Goal: Information Seeking & Learning: Find specific fact

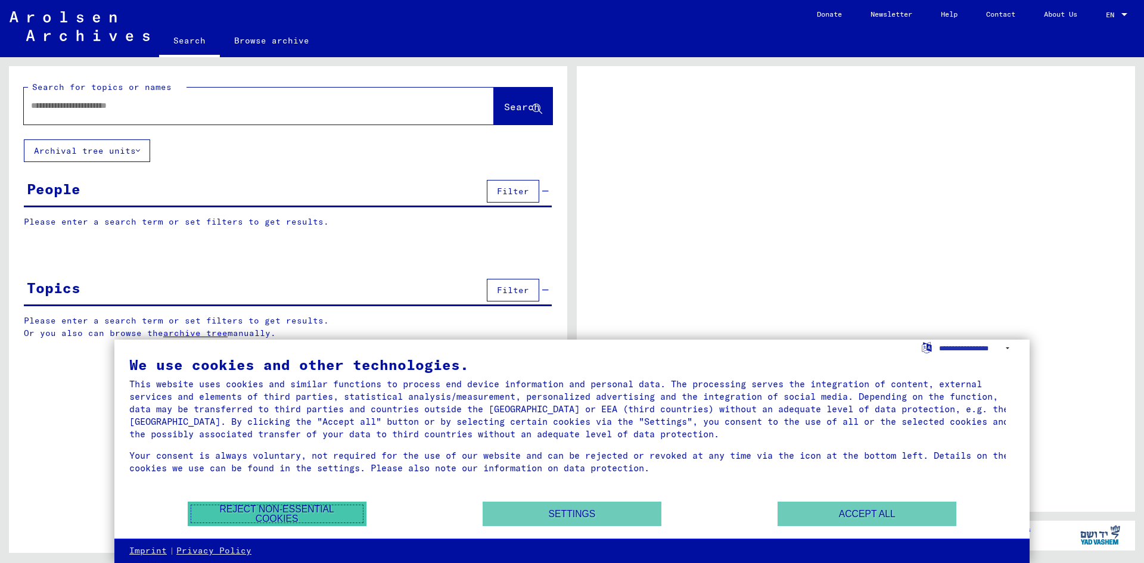
click at [281, 514] on button "Reject non-essential cookies" at bounding box center [277, 514] width 179 height 24
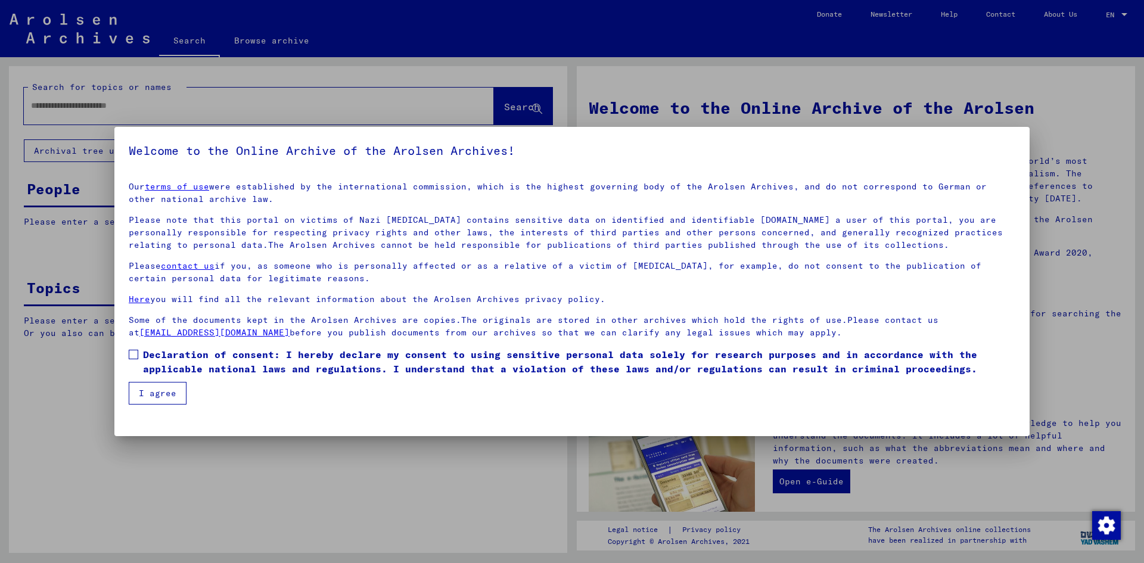
click at [134, 349] on label "Declaration of consent: I hereby declare my consent to using sensitive personal…" at bounding box center [572, 362] width 887 height 29
click at [153, 395] on button "I agree" at bounding box center [158, 393] width 58 height 23
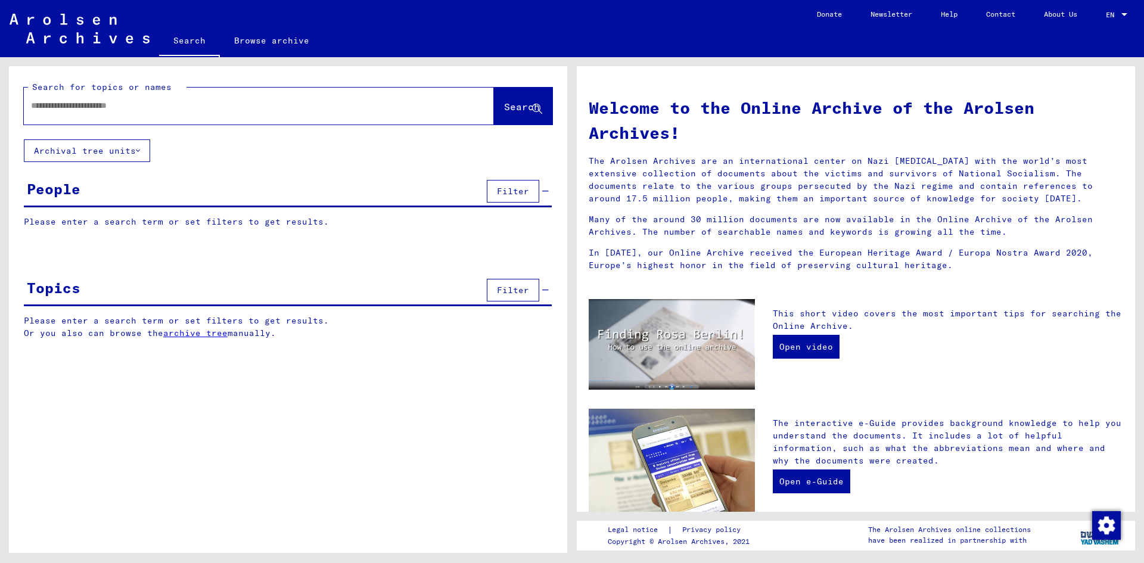
click at [150, 103] on input "text" at bounding box center [244, 106] width 427 height 13
type input "********"
click at [517, 111] on span "Search" at bounding box center [522, 107] width 36 height 12
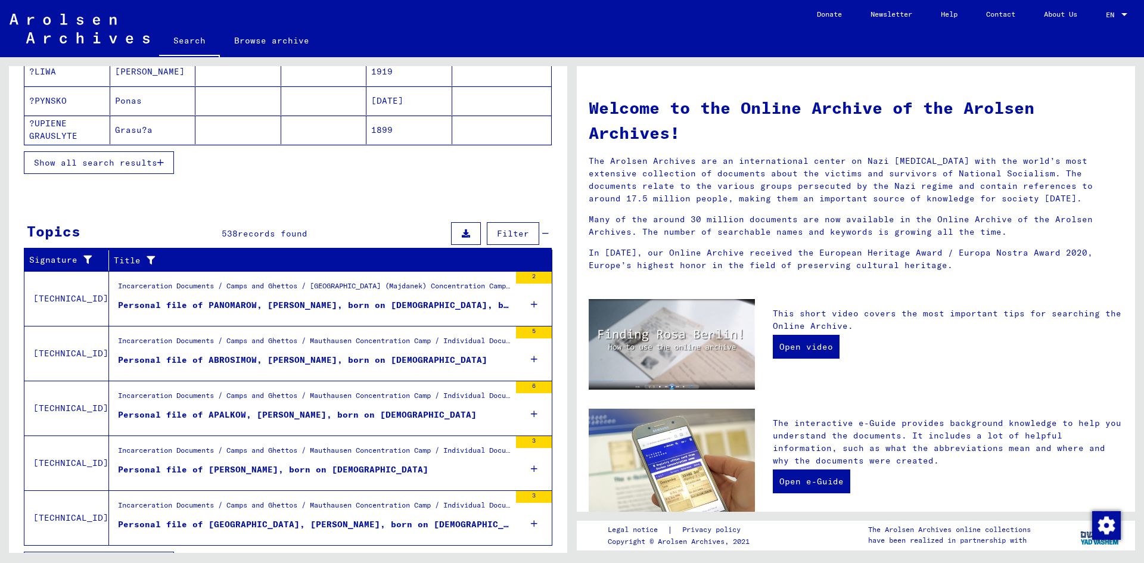
scroll to position [271, 0]
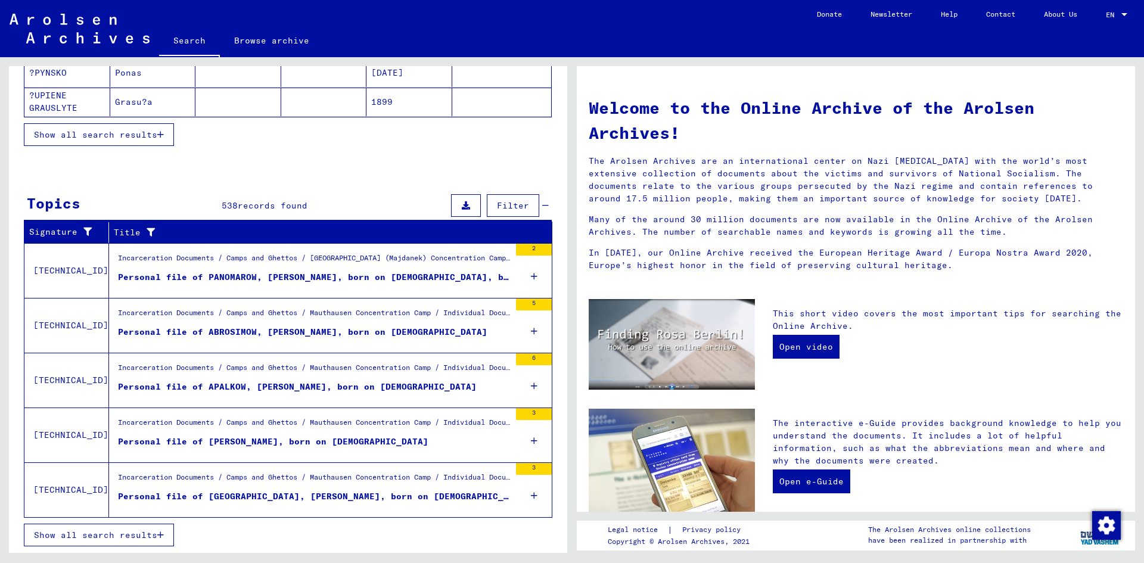
click at [114, 530] on span "Show all search results" at bounding box center [95, 535] width 123 height 11
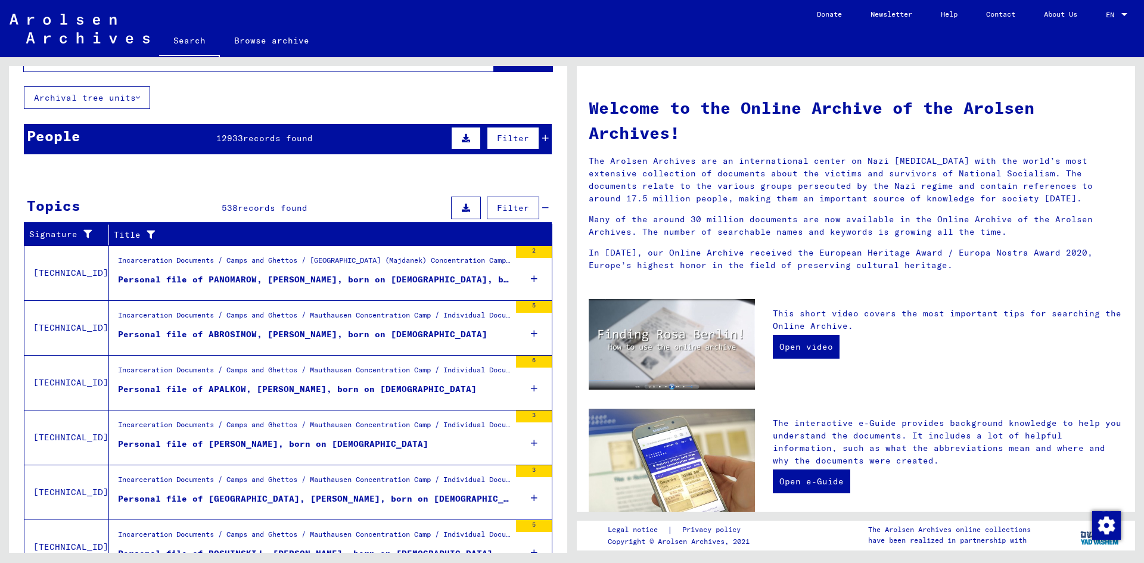
scroll to position [0, 0]
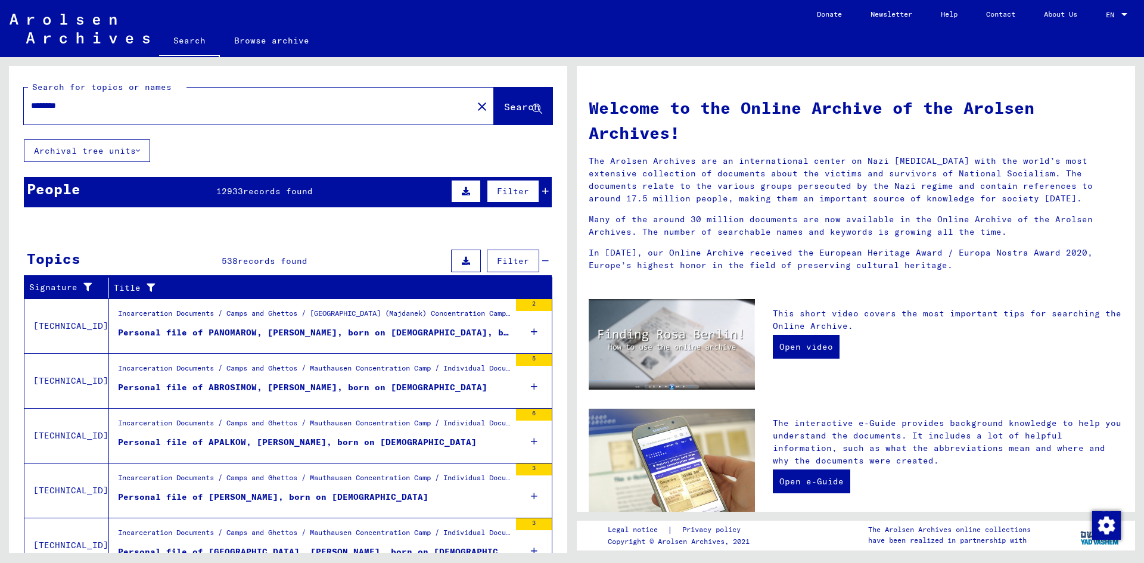
click at [475, 106] on mat-icon "close" at bounding box center [482, 107] width 14 height 14
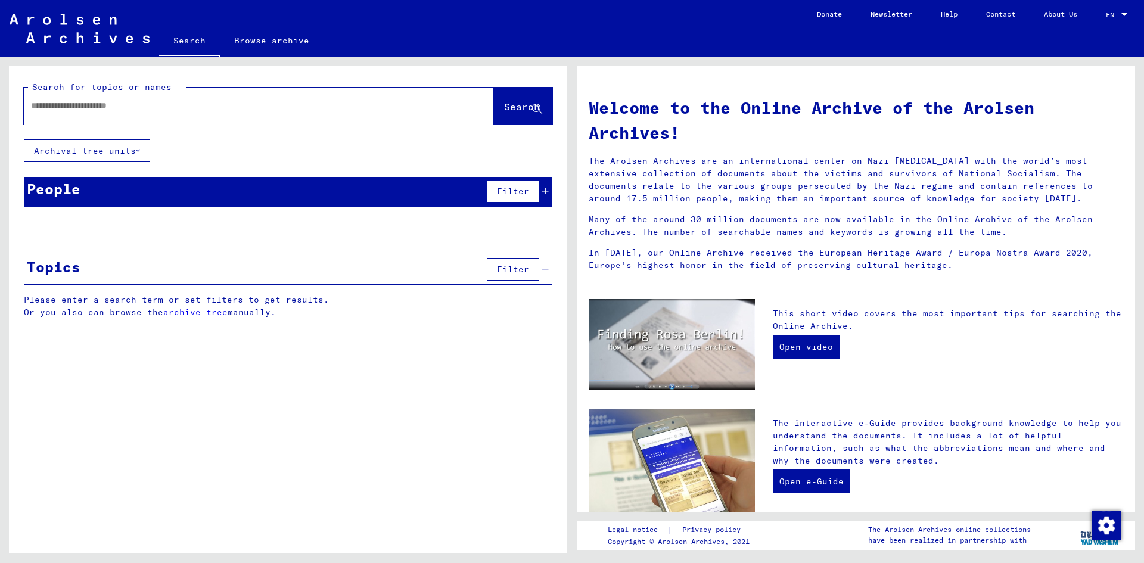
click at [86, 106] on input "text" at bounding box center [244, 106] width 427 height 13
click at [511, 113] on span "Search" at bounding box center [523, 107] width 38 height 13
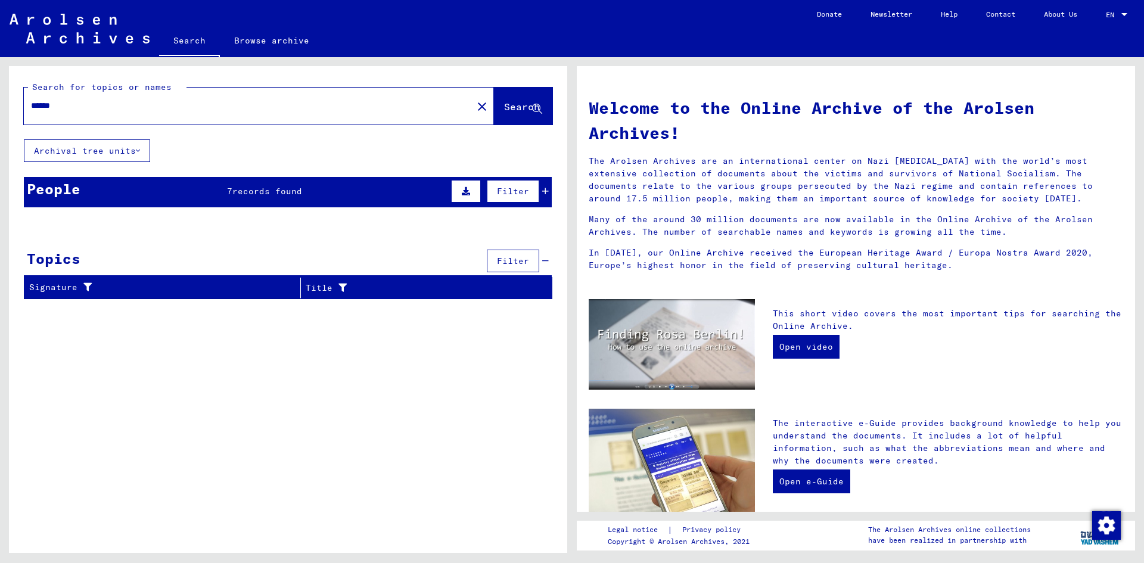
click at [100, 154] on button "Archival tree units" at bounding box center [87, 150] width 126 height 23
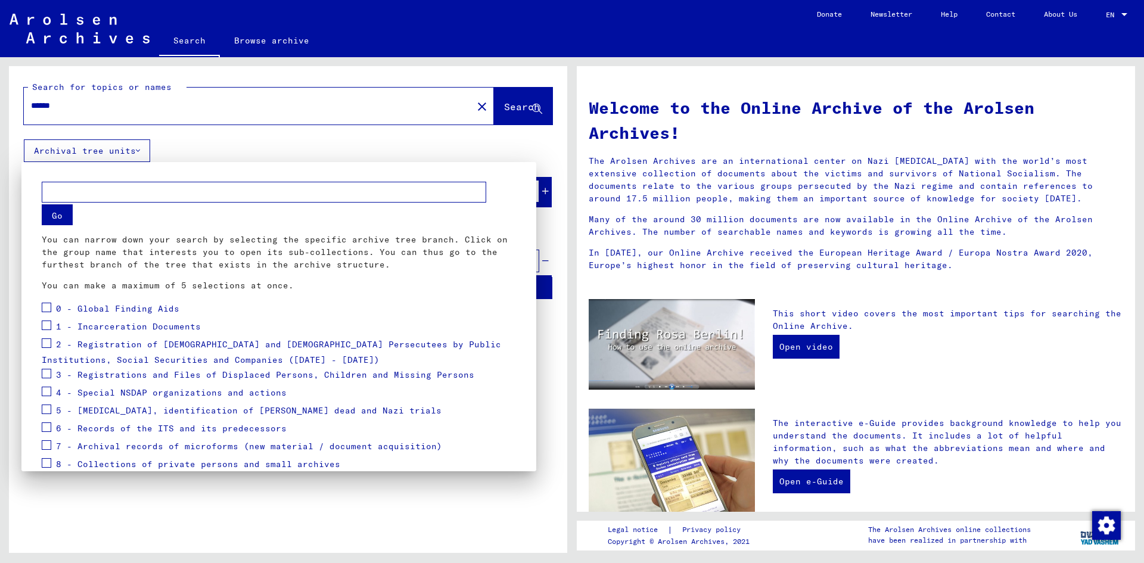
click at [401, 143] on div at bounding box center [572, 281] width 1144 height 563
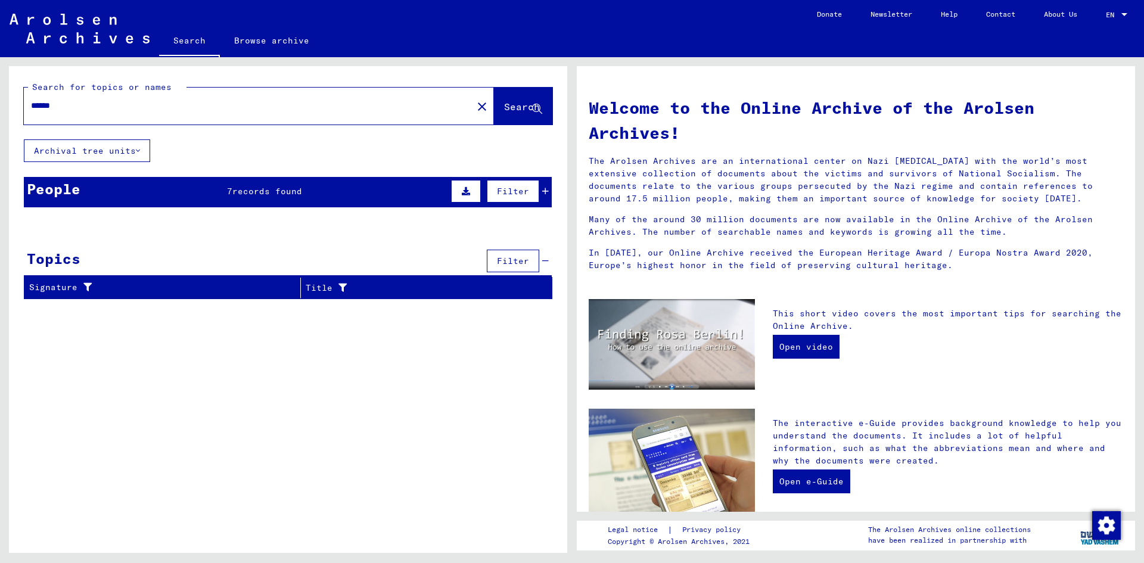
click at [262, 188] on span "records found" at bounding box center [267, 191] width 70 height 11
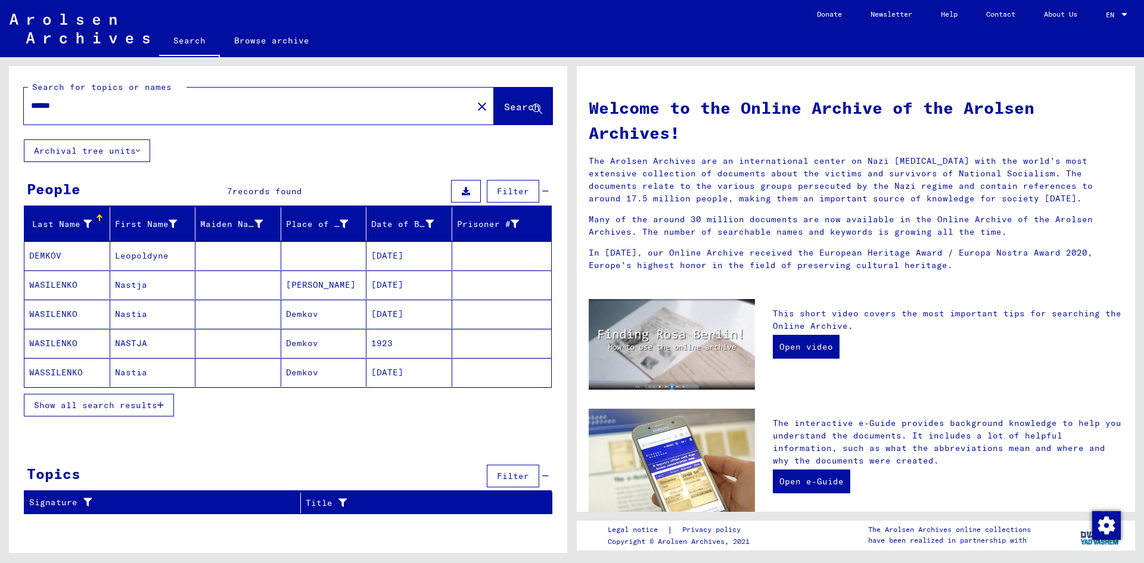
click at [48, 255] on mat-cell "DEMKÓV" at bounding box center [67, 255] width 86 height 29
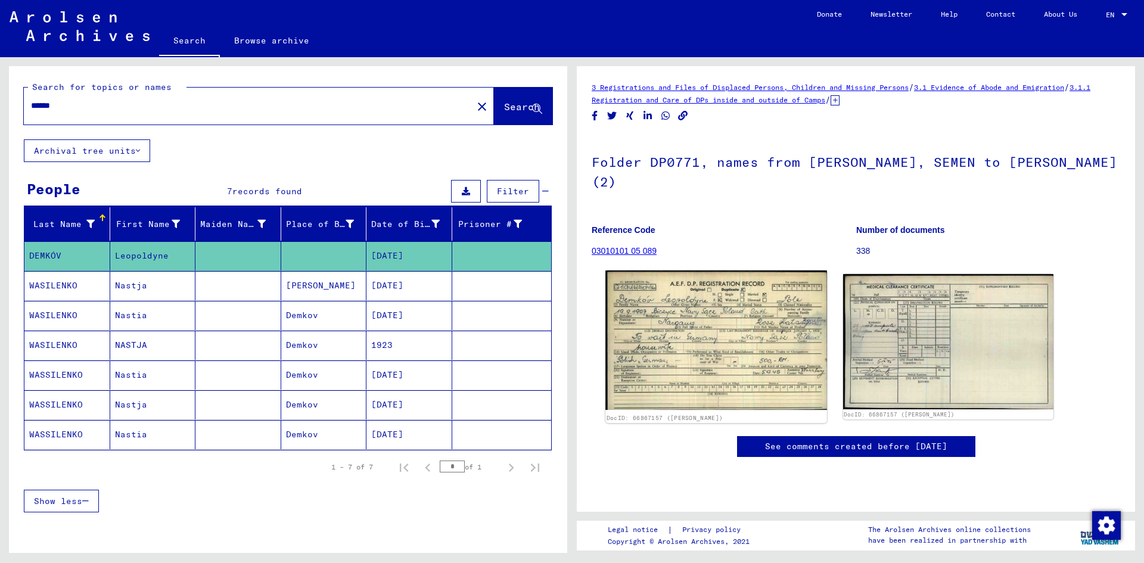
click at [693, 353] on img at bounding box center [716, 340] width 221 height 139
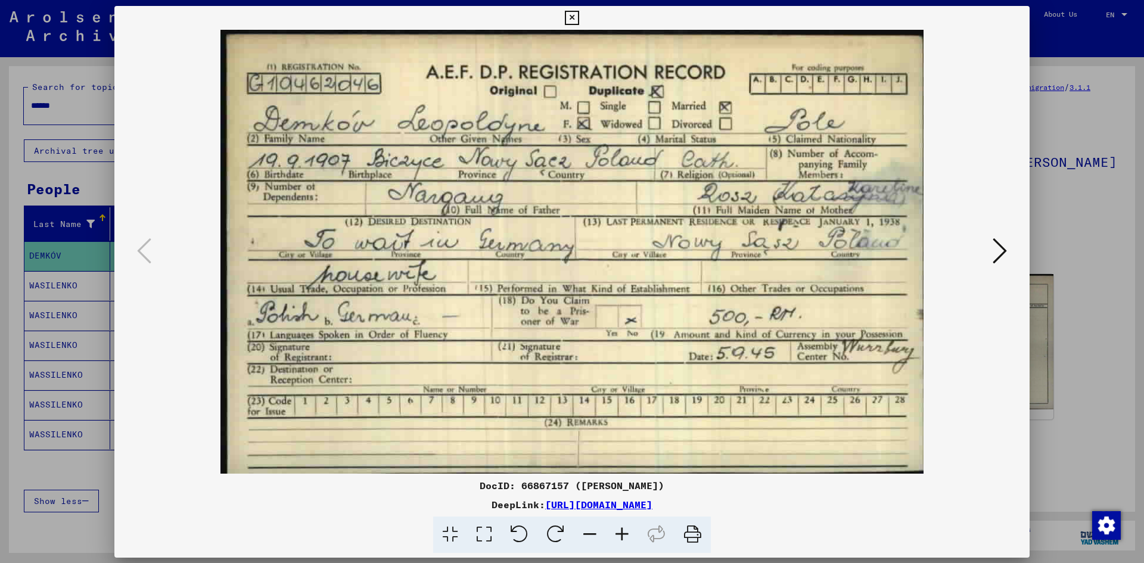
click at [693, 353] on img at bounding box center [572, 252] width 834 height 444
click at [1004, 253] on icon at bounding box center [1000, 251] width 14 height 29
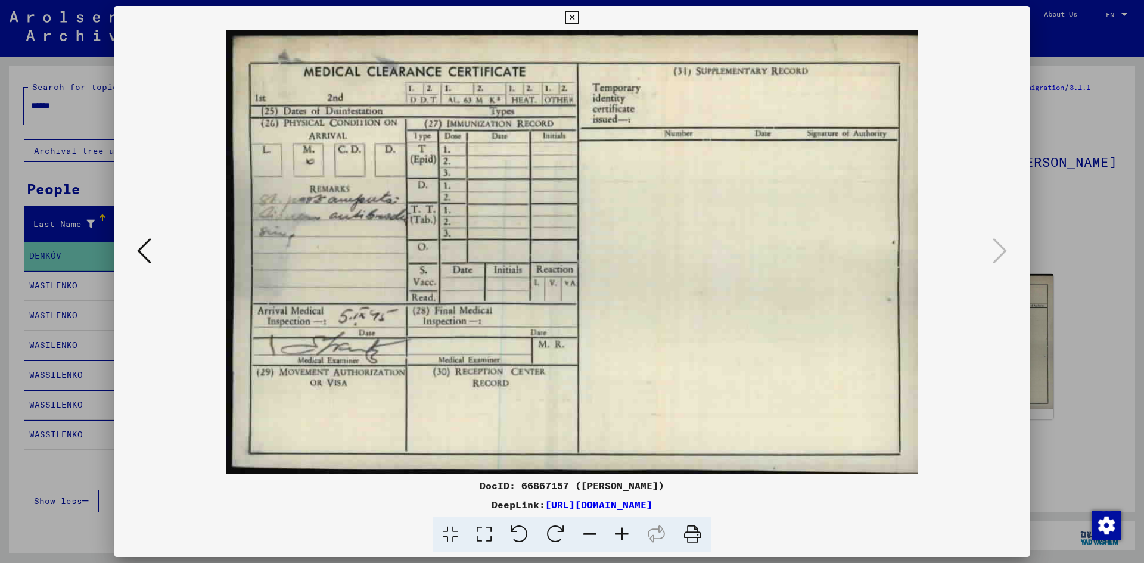
click at [137, 246] on icon at bounding box center [144, 251] width 14 height 29
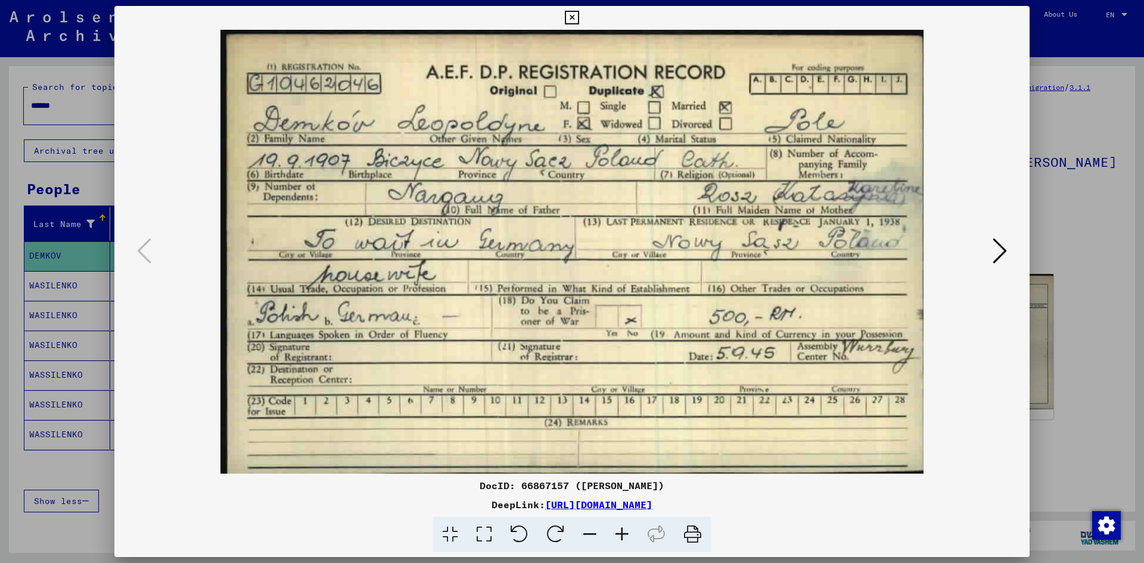
click at [570, 19] on icon at bounding box center [572, 18] width 14 height 14
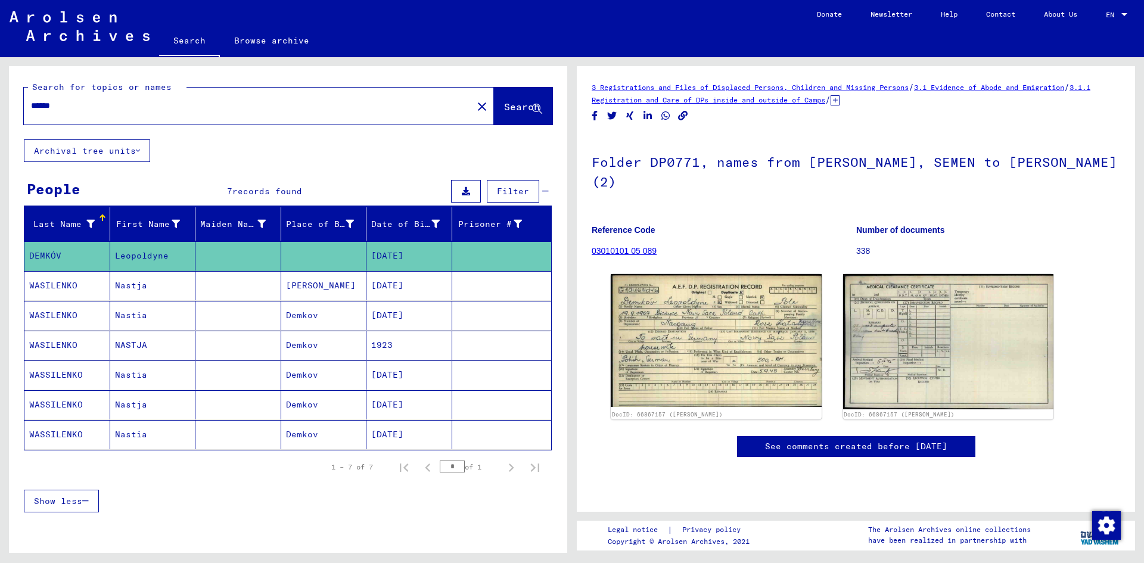
drag, startPoint x: 110, startPoint y: 103, endPoint x: 0, endPoint y: 98, distance: 109.8
click at [0, 98] on div "Search for topics or names ****** close Search Archival tree units People 7 rec…" at bounding box center [286, 305] width 572 height 496
click at [504, 106] on span "Search" at bounding box center [522, 107] width 36 height 12
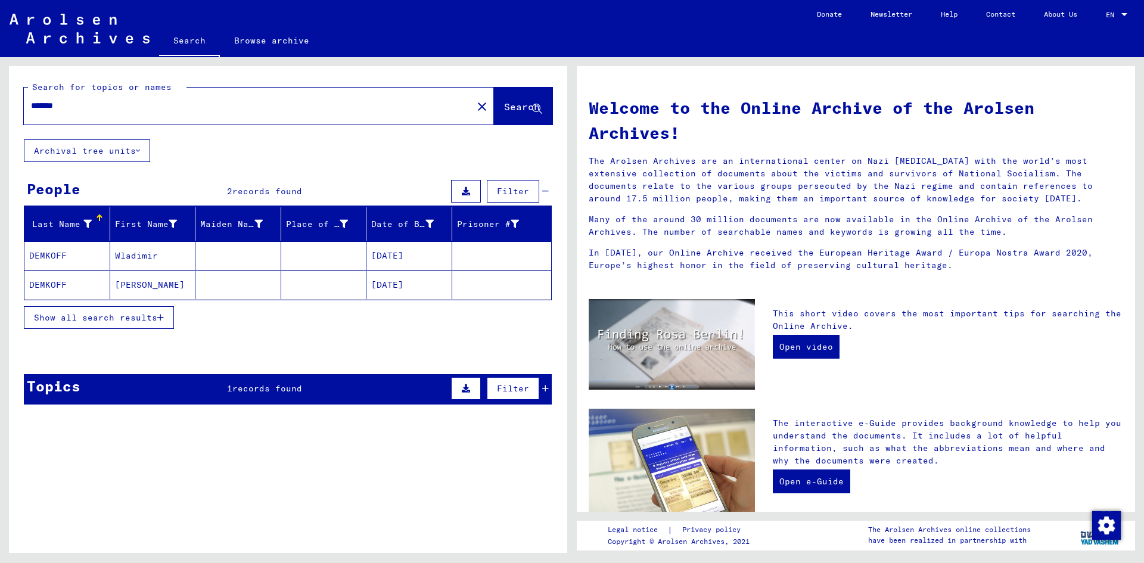
click at [49, 257] on mat-cell "DEMKOFF" at bounding box center [67, 255] width 86 height 29
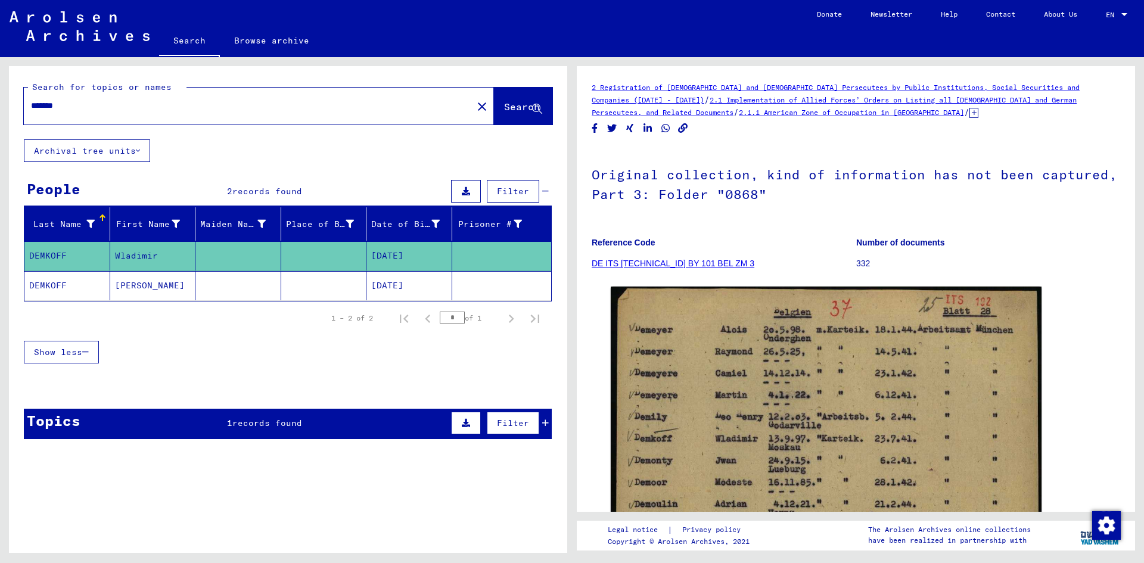
click at [57, 286] on mat-cell "DEMKOFF" at bounding box center [67, 285] width 86 height 29
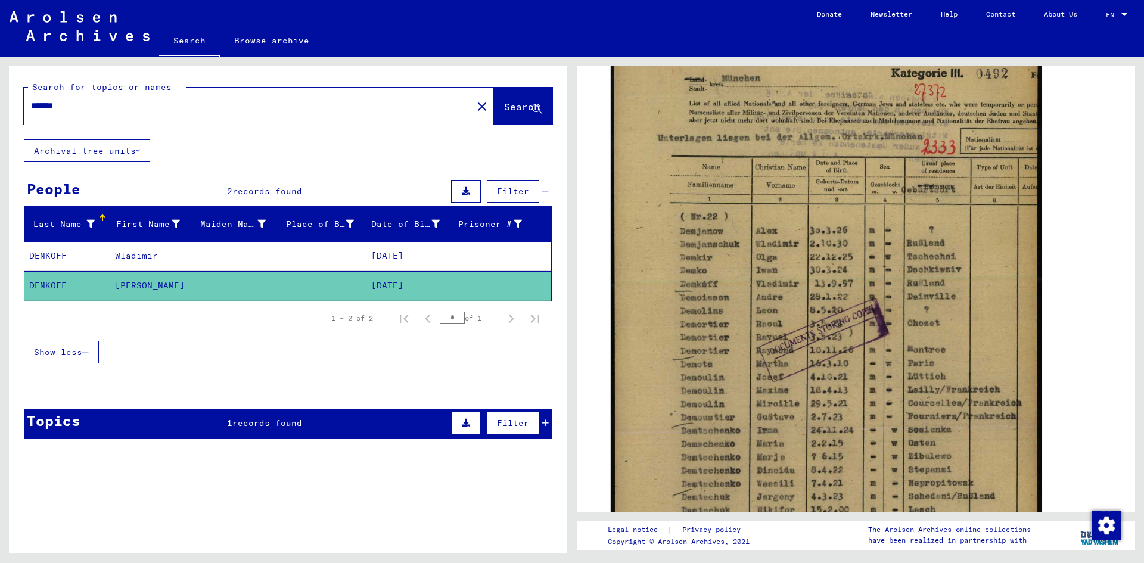
scroll to position [246, 0]
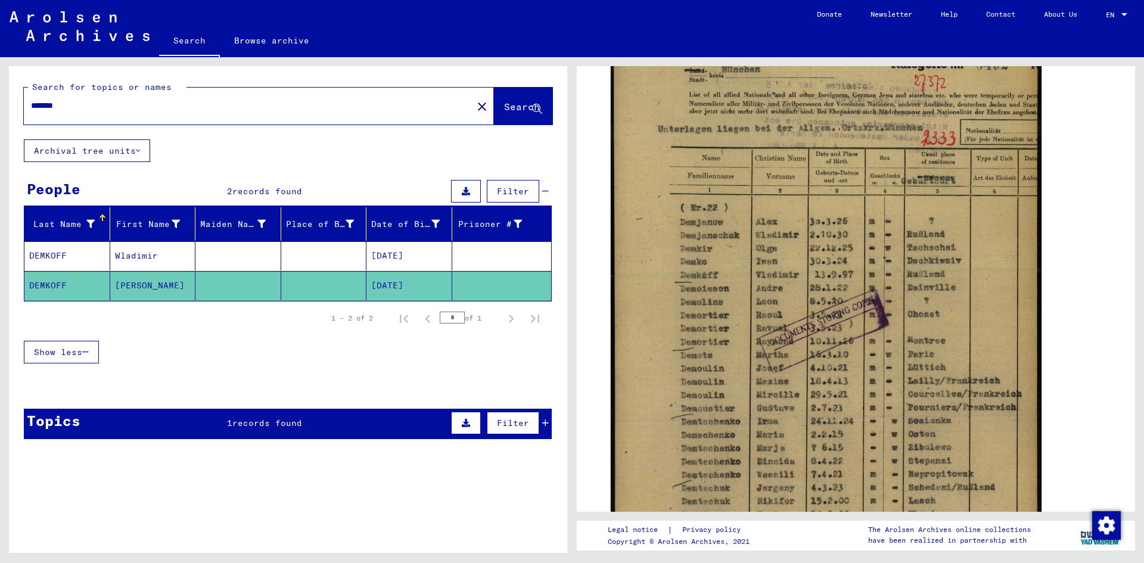
drag, startPoint x: 113, startPoint y: 100, endPoint x: 0, endPoint y: 93, distance: 112.9
click at [0, 93] on div "Search for topics or names ******* close Search Archival tree units People 2 re…" at bounding box center [286, 305] width 572 height 496
type input "****"
click at [504, 103] on span "Search" at bounding box center [522, 107] width 36 height 12
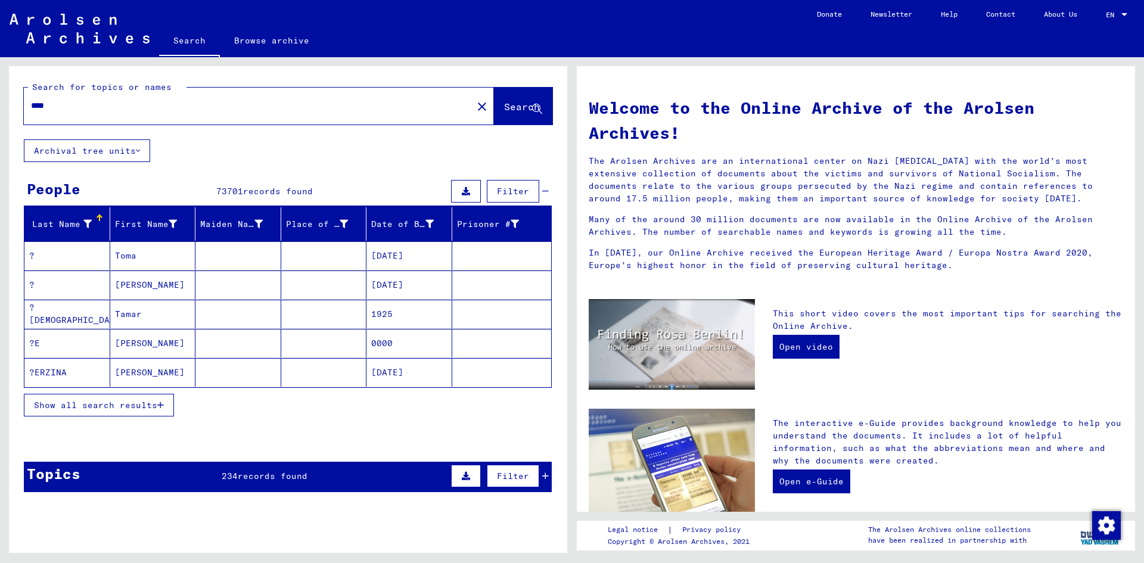
click at [86, 222] on icon at bounding box center [87, 224] width 8 height 8
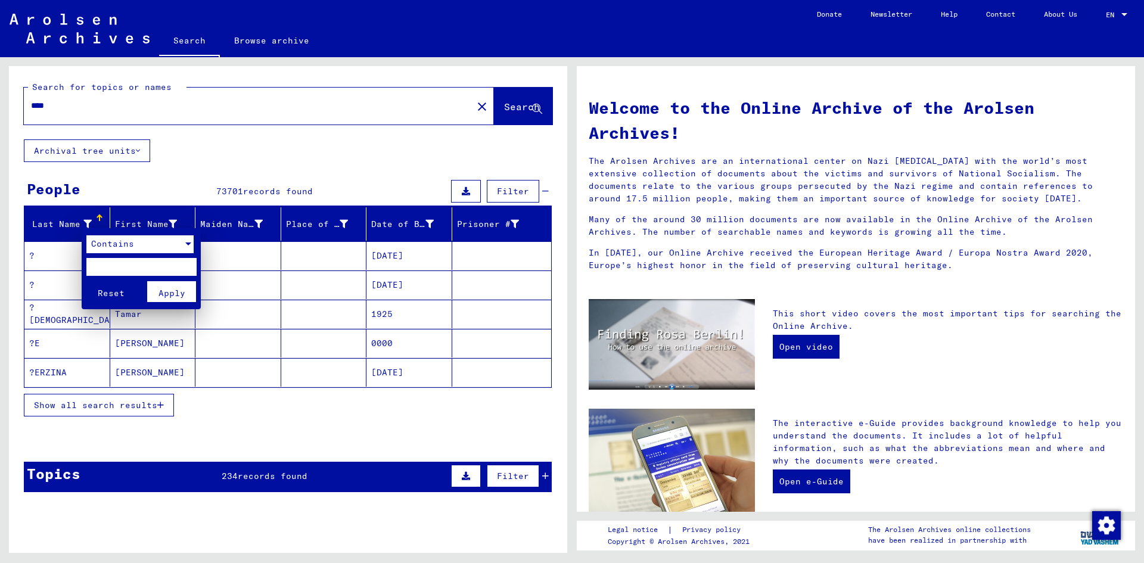
click at [188, 243] on div at bounding box center [188, 244] width 6 height 3
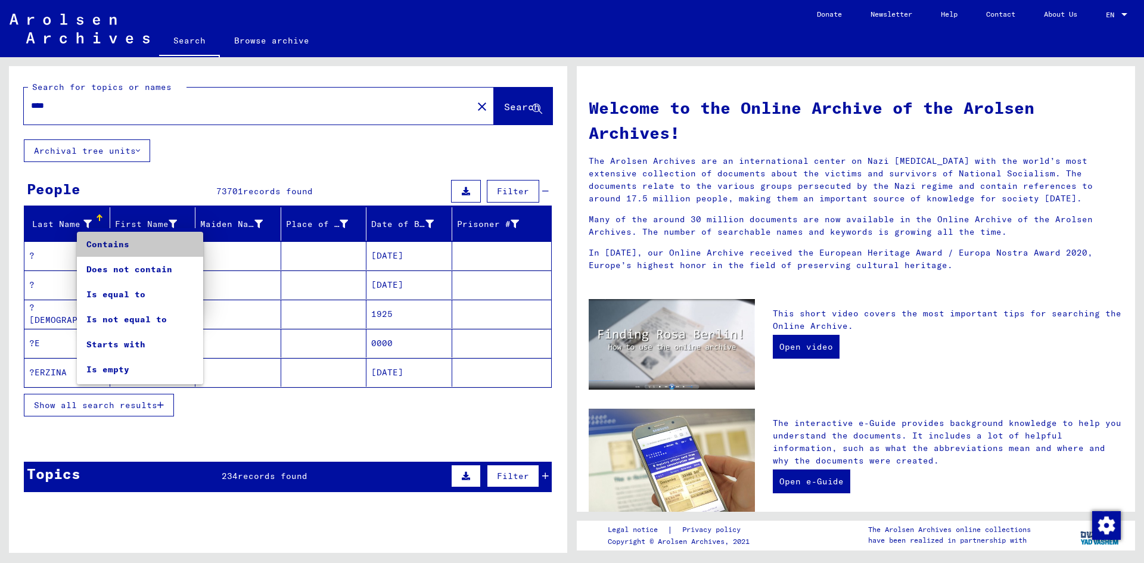
click at [188, 242] on mat-option "Contains" at bounding box center [140, 244] width 126 height 25
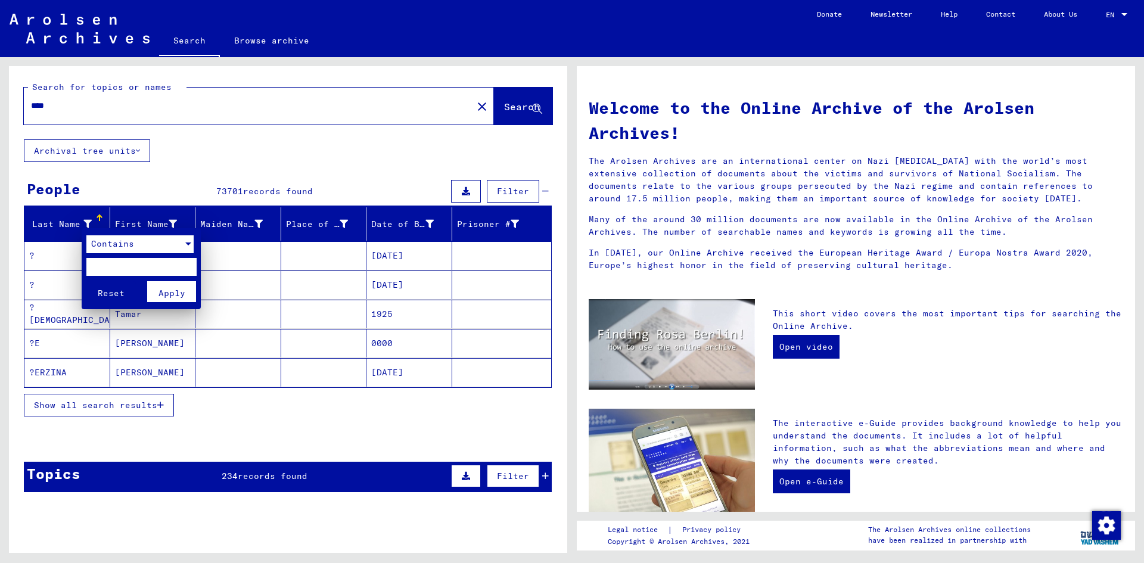
click at [212, 169] on div at bounding box center [572, 281] width 1144 height 563
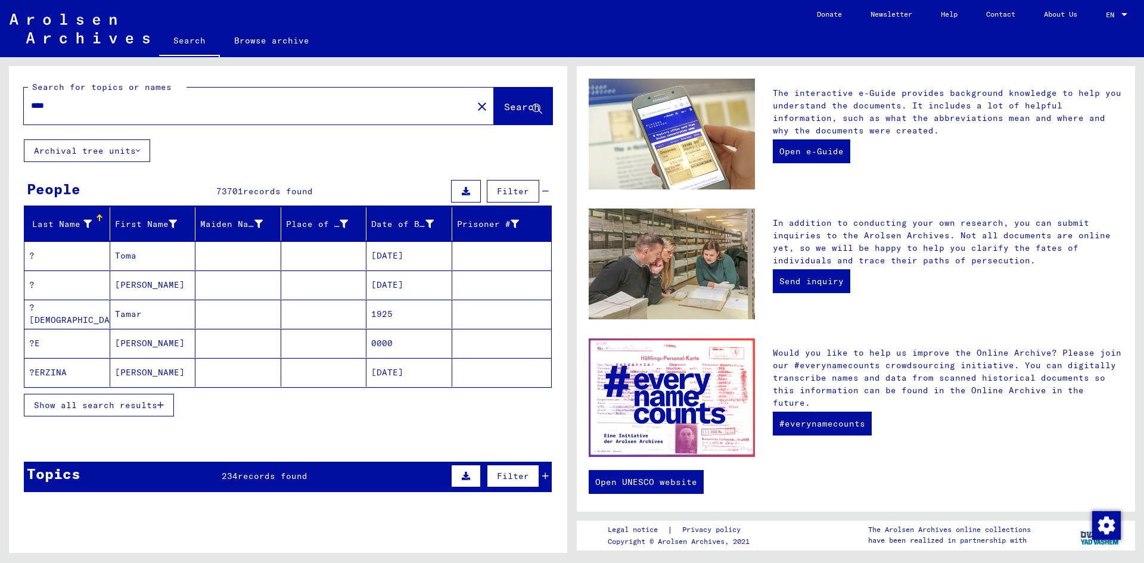
click at [98, 215] on div at bounding box center [99, 216] width 2 height 2
click at [70, 408] on span "Show all search results" at bounding box center [95, 405] width 123 height 11
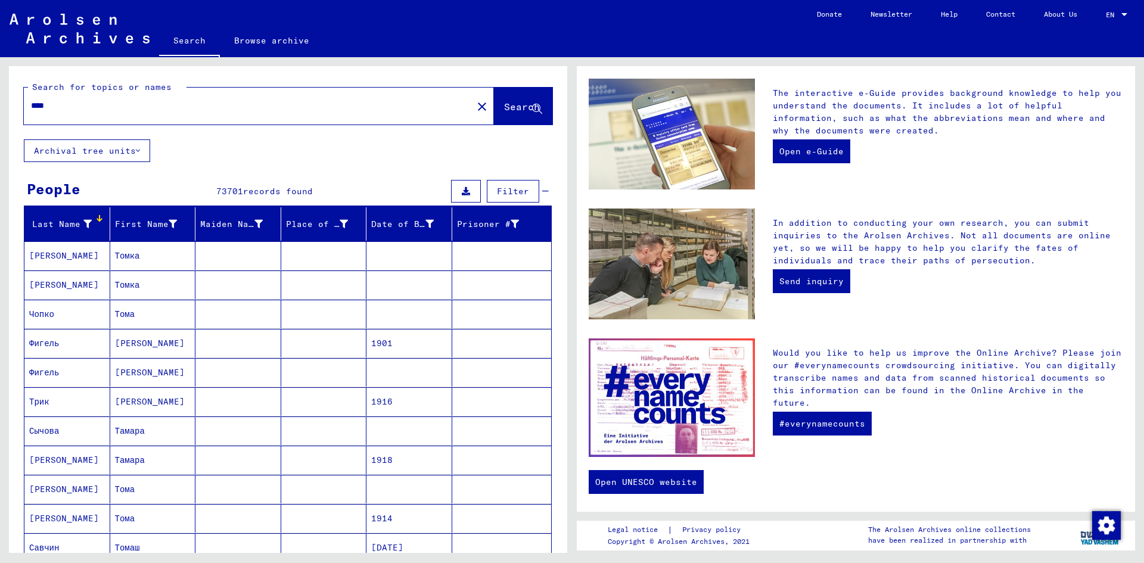
click at [99, 217] on div at bounding box center [99, 218] width 1 height 6
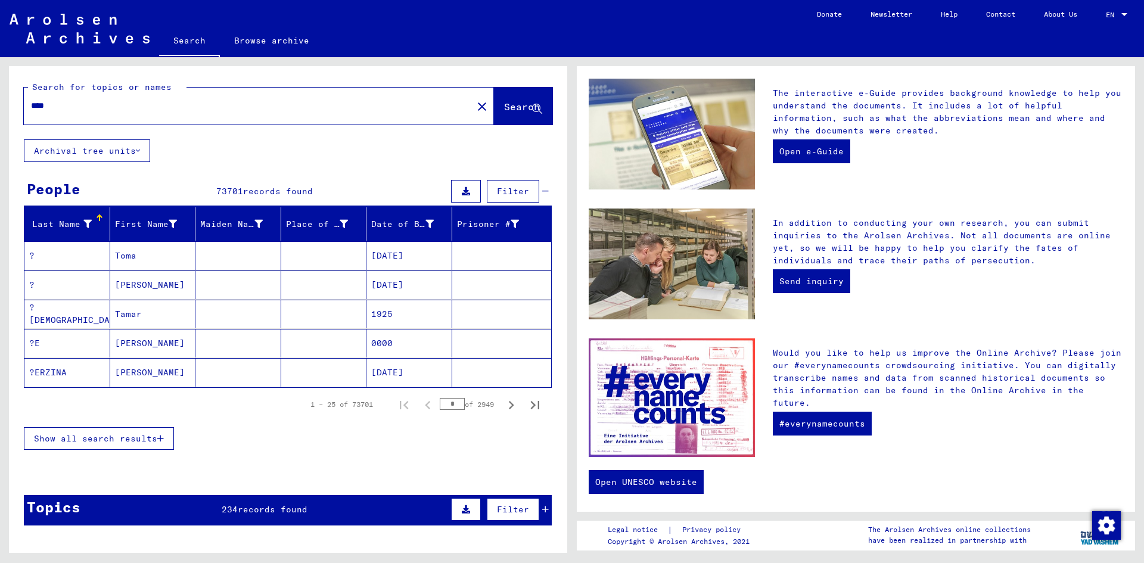
drag, startPoint x: 121, startPoint y: 111, endPoint x: 4, endPoint y: 110, distance: 117.4
click at [4, 110] on div "Search for topics or names **** close Search Archival tree units People 73701 r…" at bounding box center [286, 305] width 572 height 496
click at [475, 105] on mat-icon "close" at bounding box center [482, 107] width 14 height 14
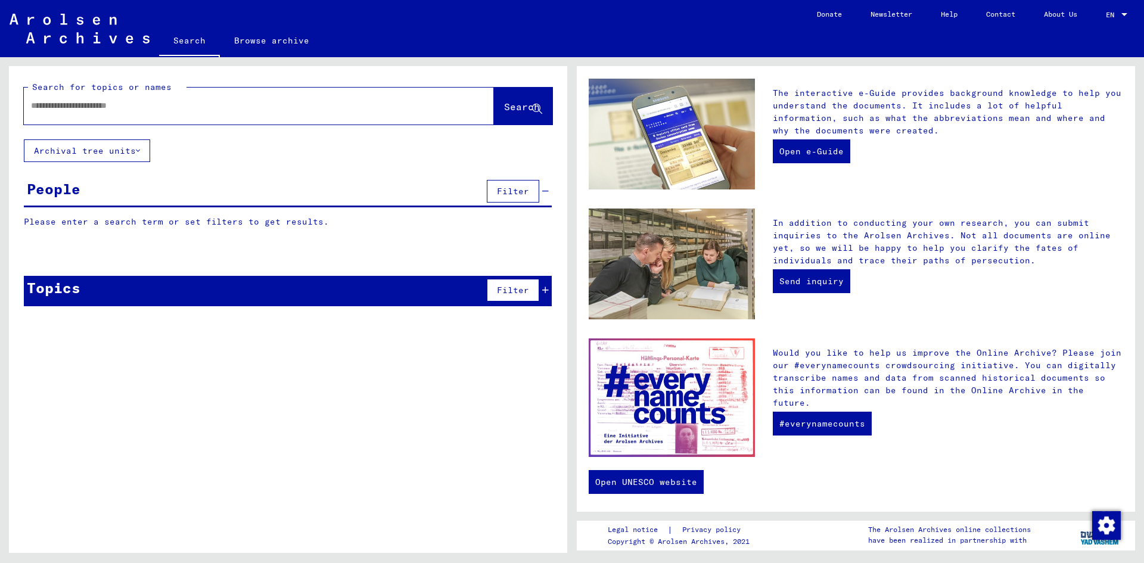
click at [282, 98] on div at bounding box center [241, 105] width 435 height 27
click at [52, 111] on input "text" at bounding box center [244, 106] width 427 height 13
type input "*********"
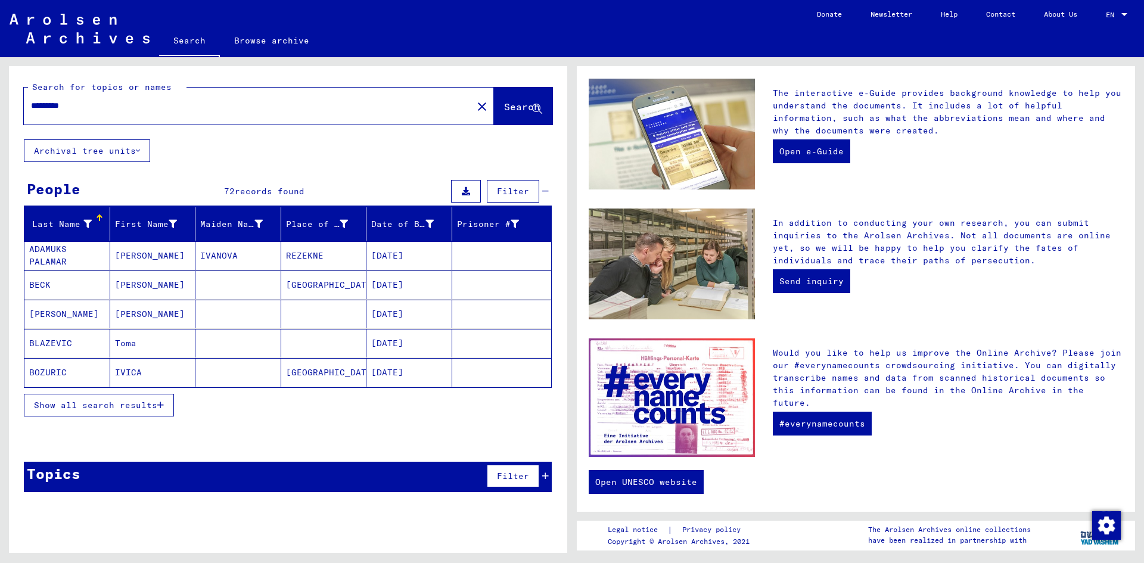
click at [147, 404] on span "Show all search results" at bounding box center [95, 405] width 123 height 11
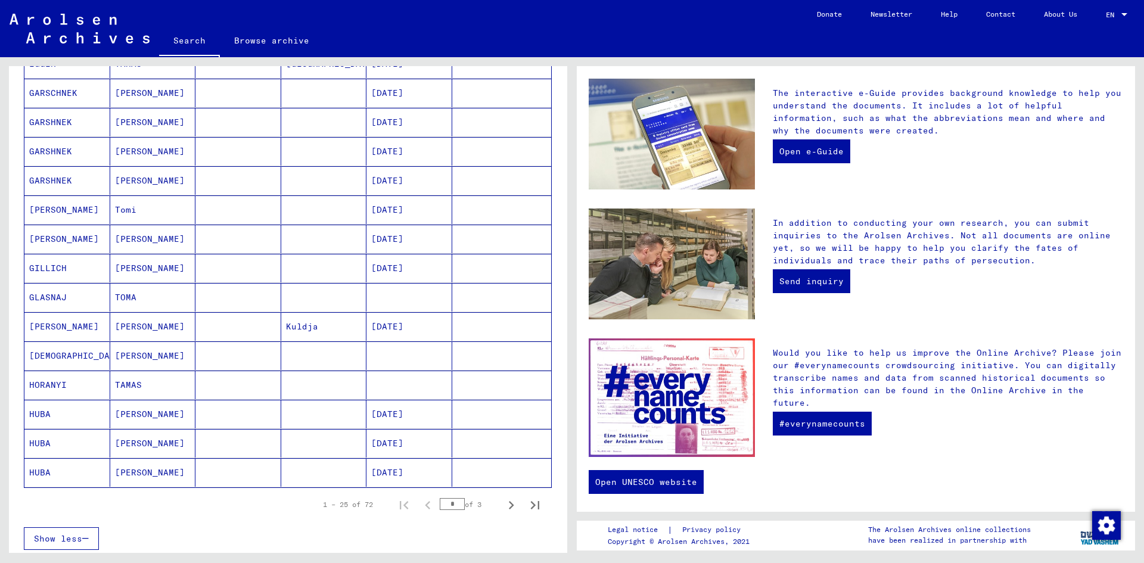
scroll to position [570, 0]
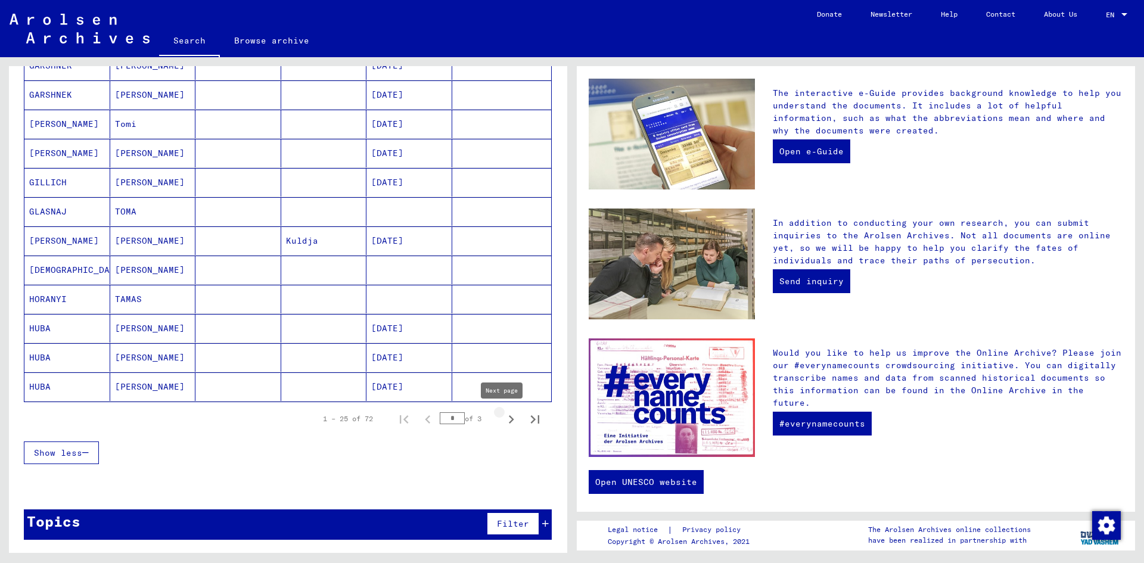
click at [503, 420] on icon "Next page" at bounding box center [511, 419] width 17 height 17
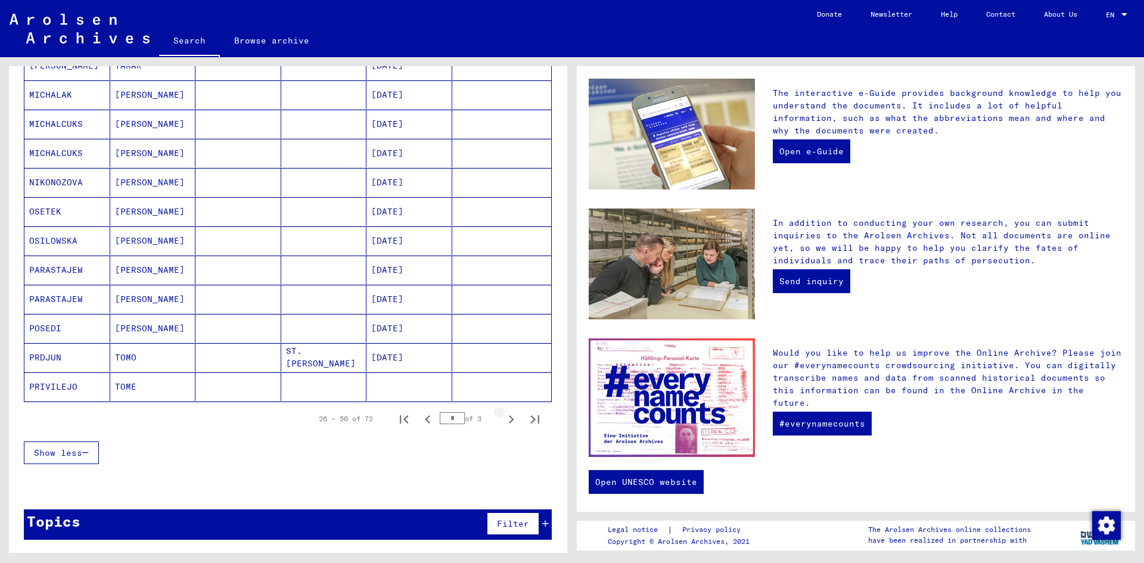
click at [503, 420] on icon "Next page" at bounding box center [511, 419] width 17 height 17
type input "*"
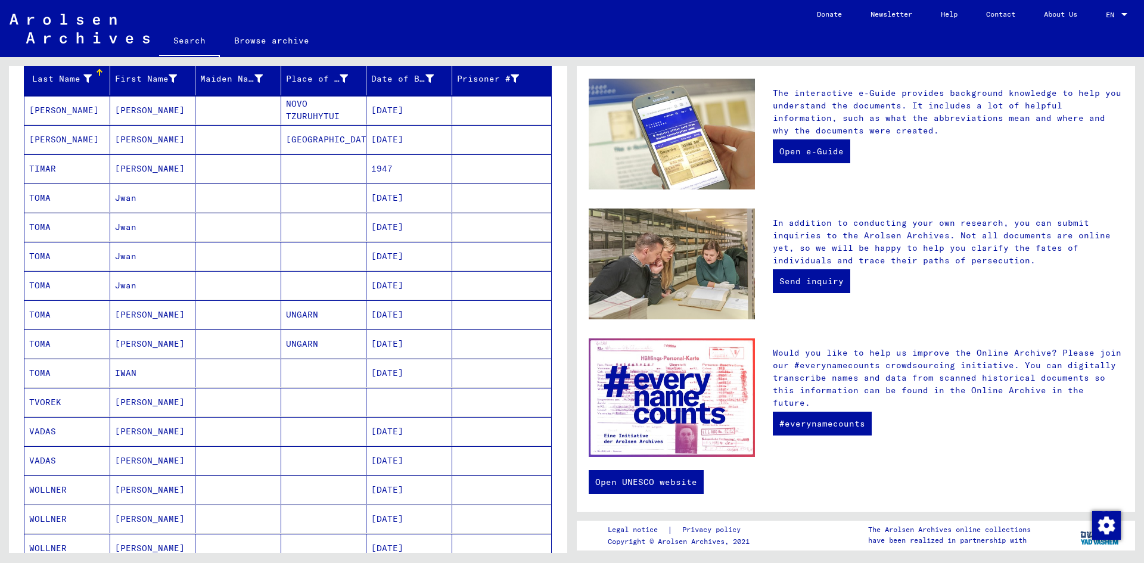
scroll to position [144, 0]
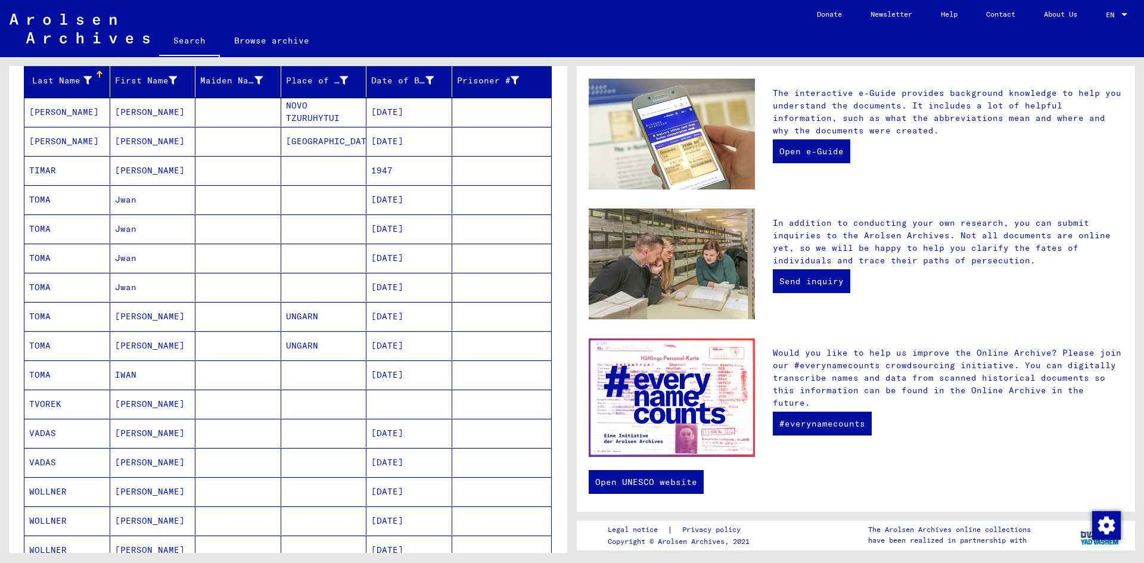
click at [36, 203] on mat-cell "TOMA" at bounding box center [67, 199] width 86 height 29
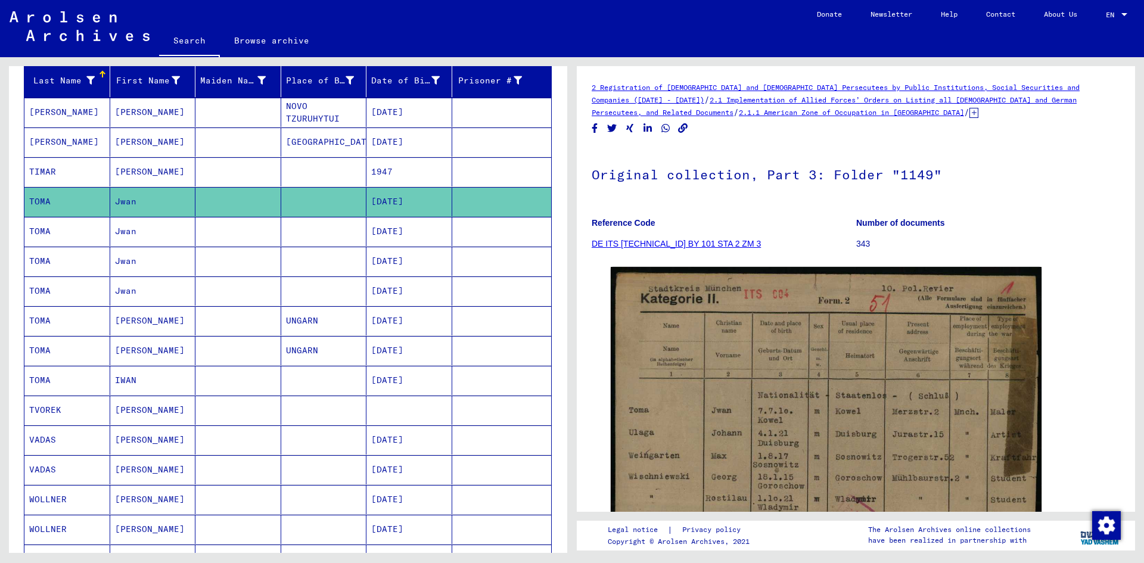
click at [47, 321] on mat-cell "TOMA" at bounding box center [67, 320] width 86 height 29
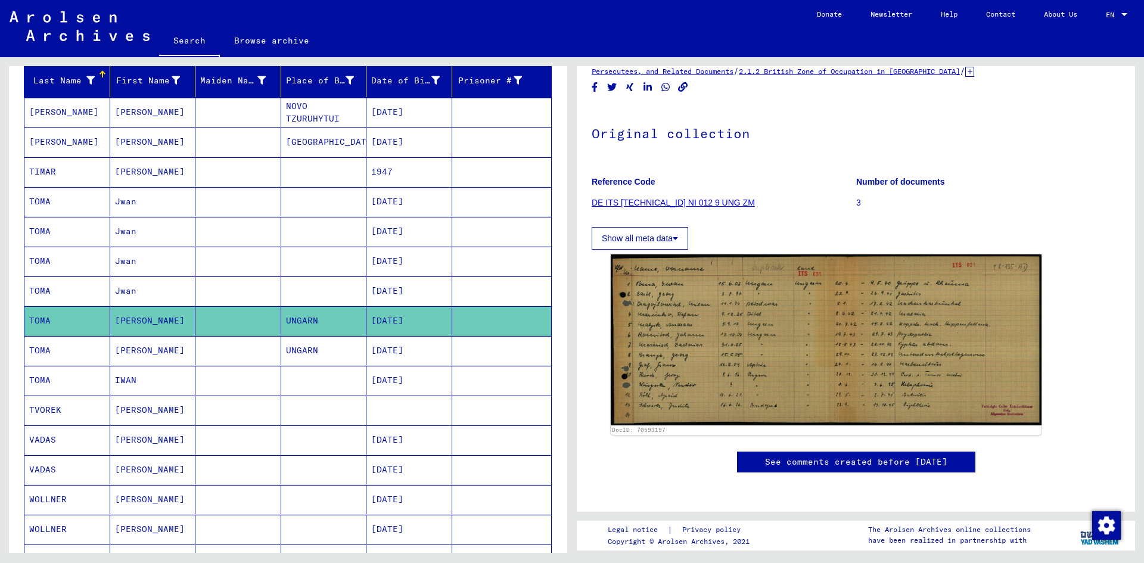
scroll to position [193, 0]
click at [119, 387] on mat-cell "IWAN" at bounding box center [153, 380] width 86 height 29
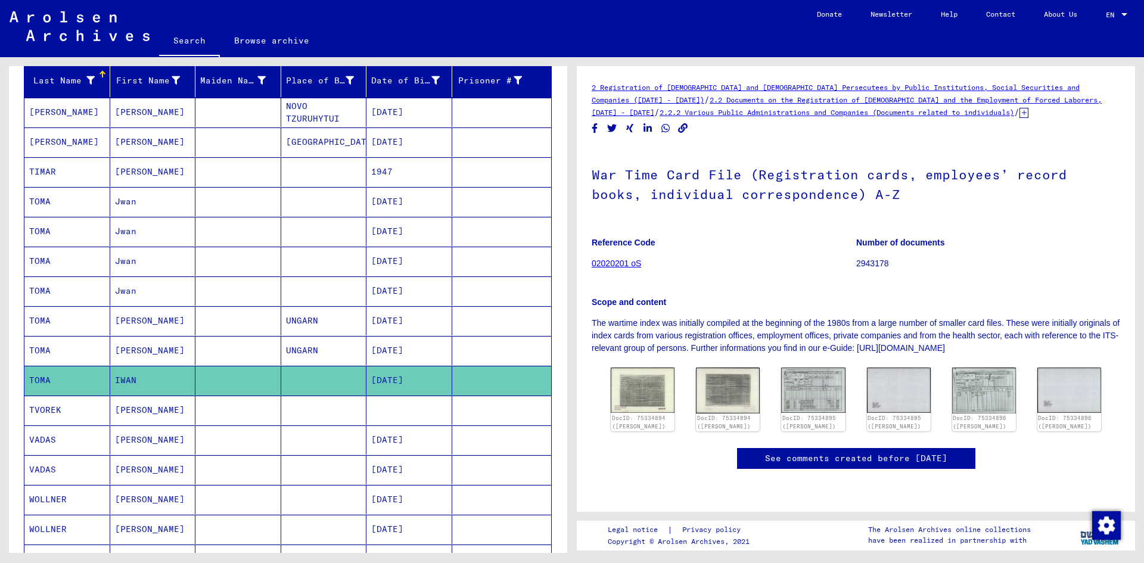
scroll to position [193, 0]
click at [639, 367] on img at bounding box center [642, 391] width 67 height 48
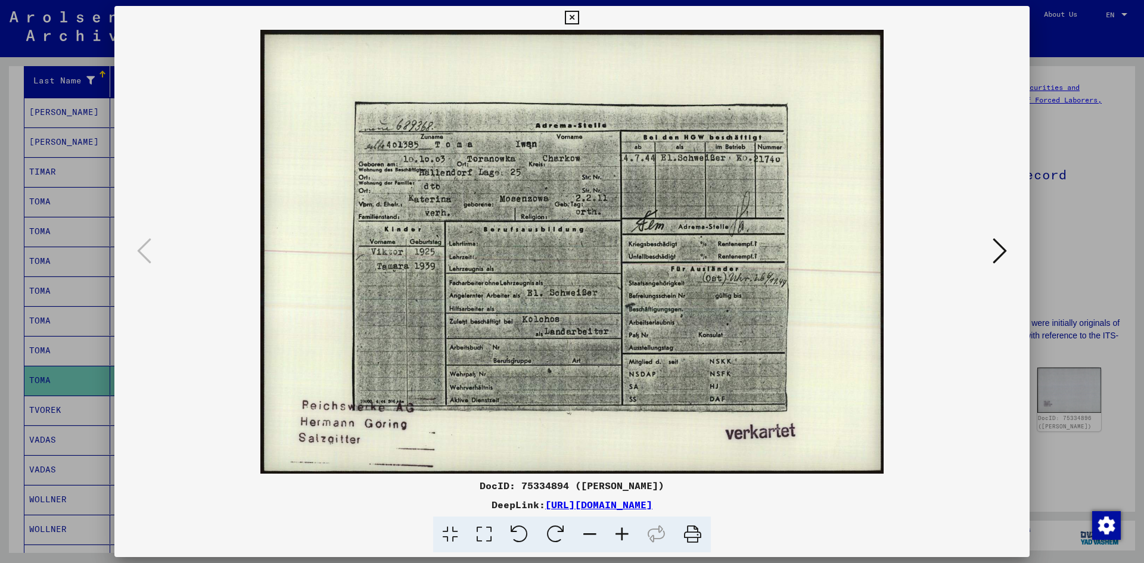
click at [1001, 255] on icon at bounding box center [1000, 251] width 14 height 29
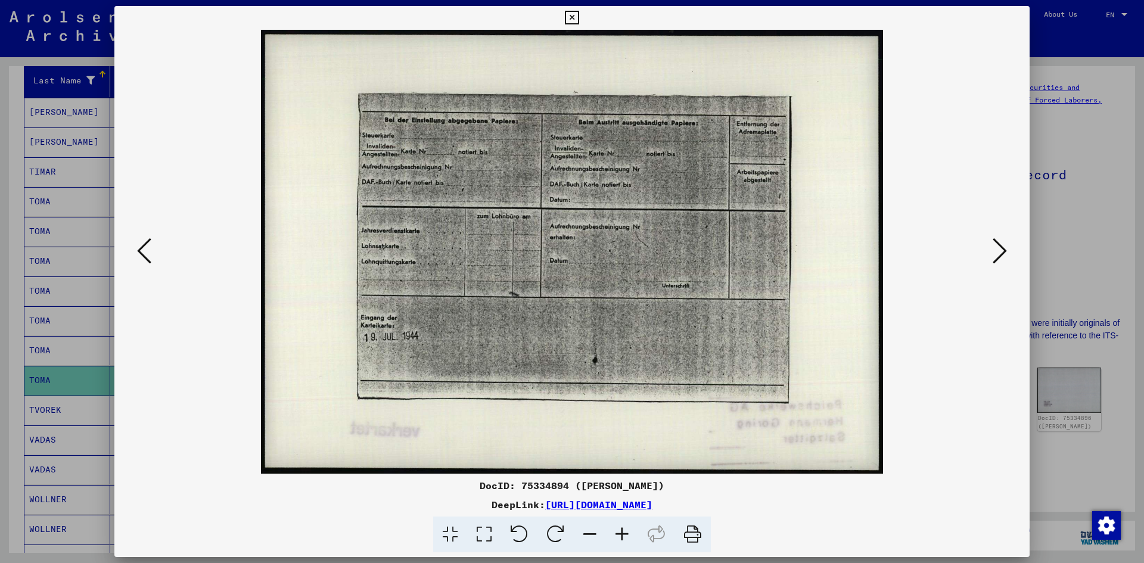
click at [1001, 255] on icon at bounding box center [1000, 251] width 14 height 29
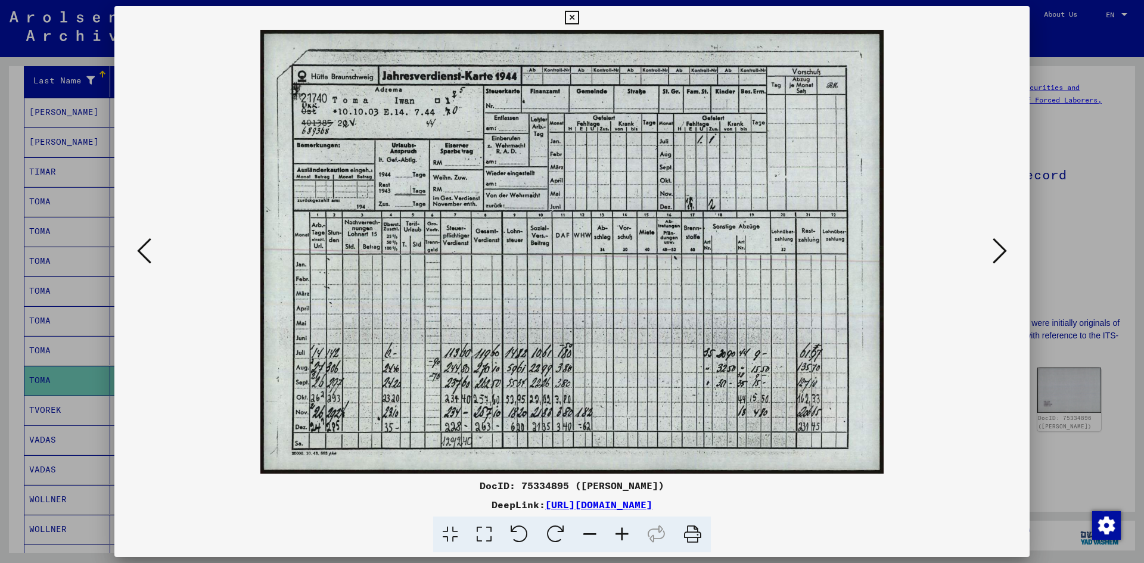
click at [1001, 255] on icon at bounding box center [1000, 251] width 14 height 29
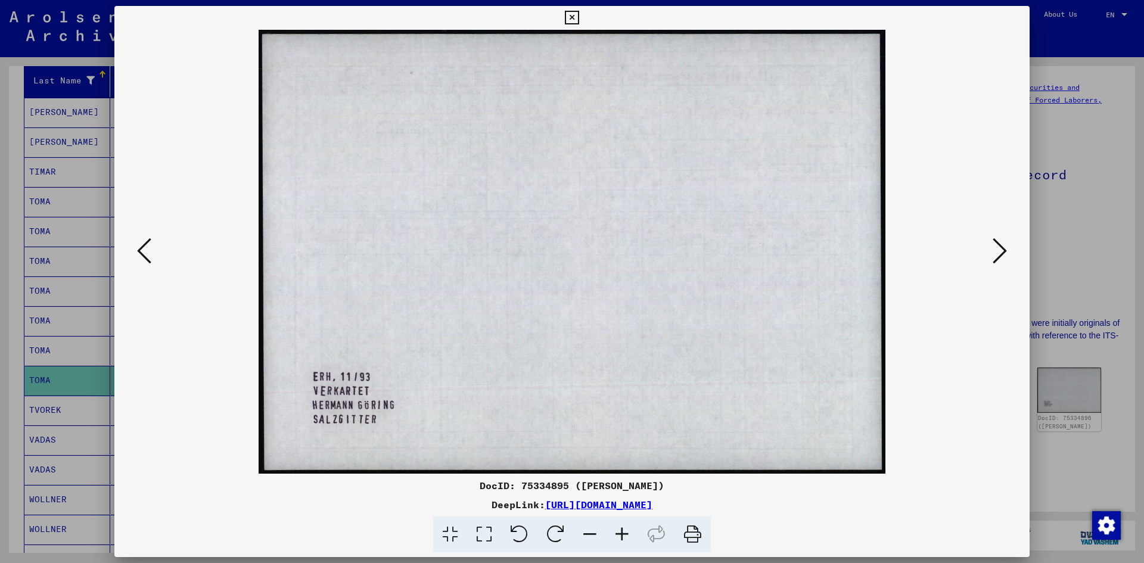
click at [1001, 255] on icon at bounding box center [1000, 251] width 14 height 29
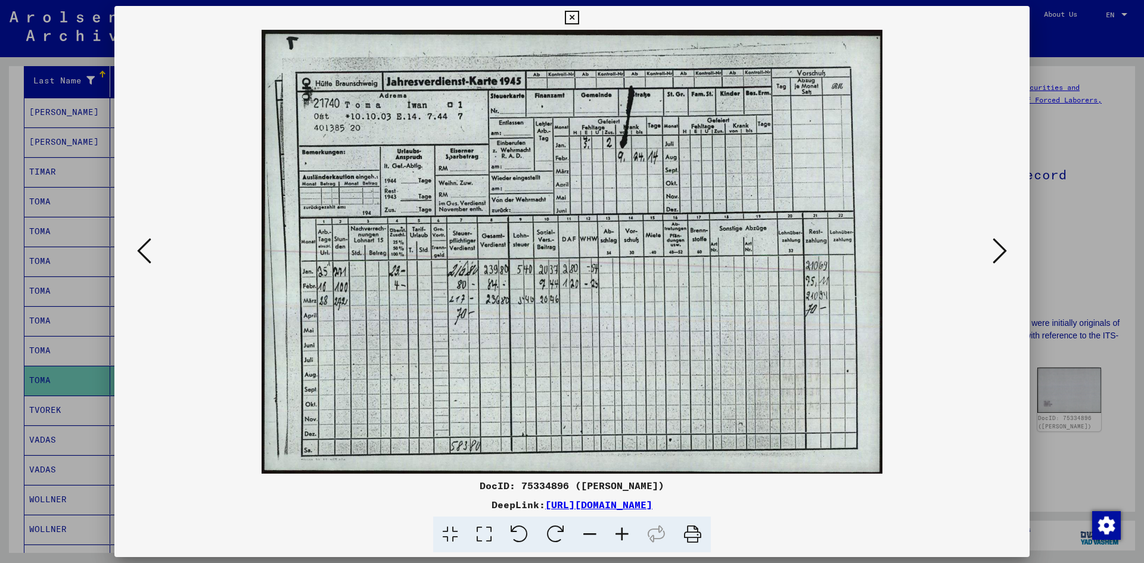
click at [1001, 255] on icon at bounding box center [1000, 251] width 14 height 29
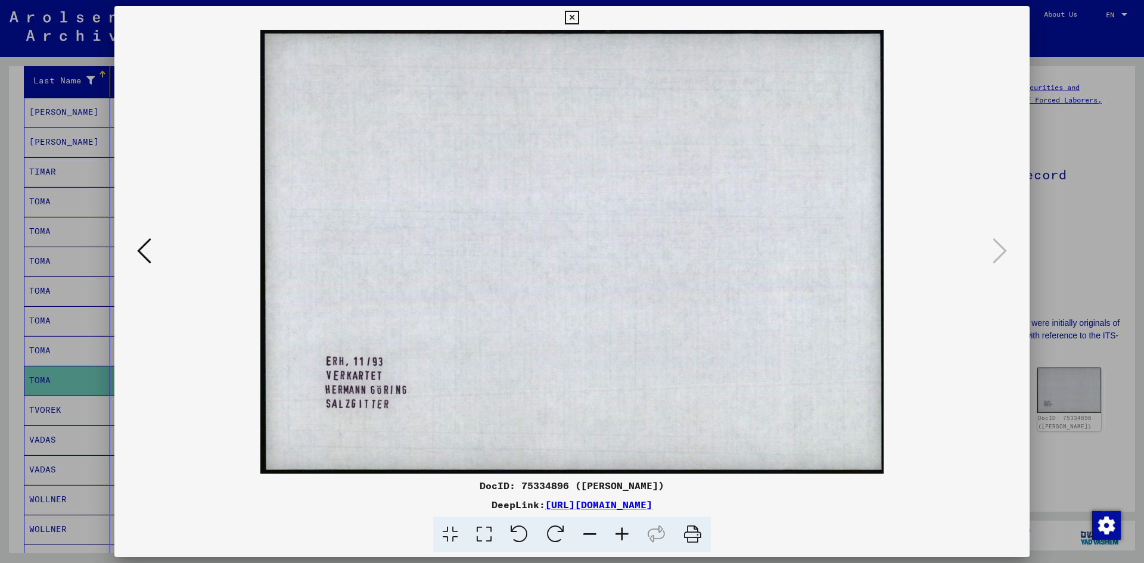
click at [573, 15] on icon at bounding box center [572, 18] width 14 height 14
